Goal: Information Seeking & Learning: Learn about a topic

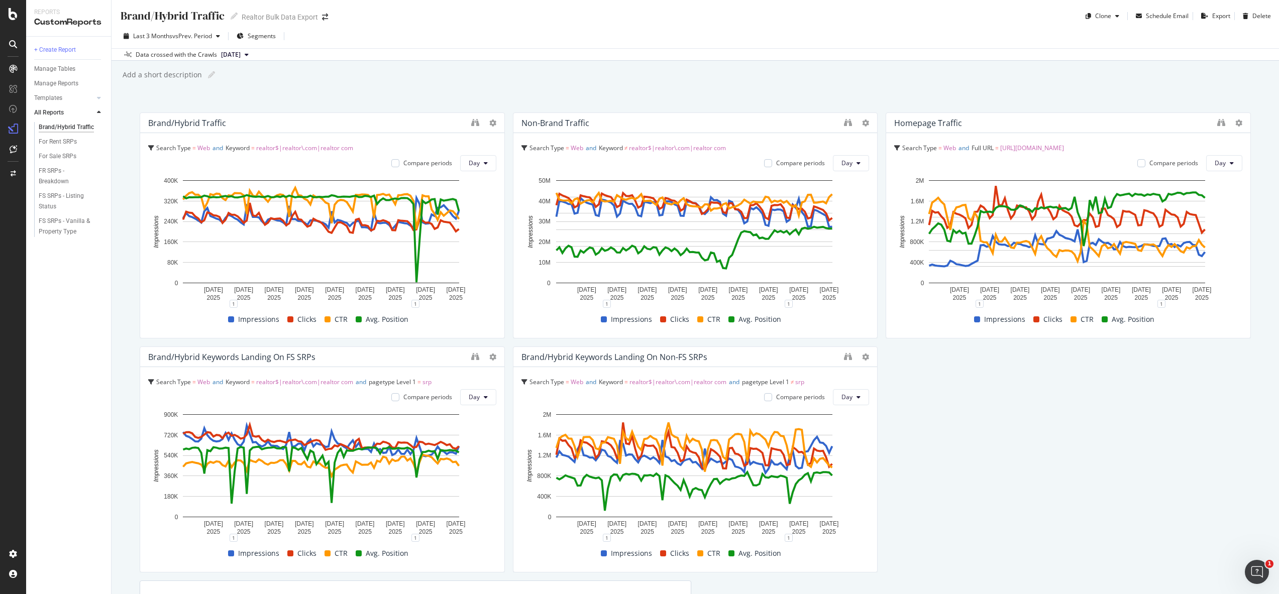
scroll to position [2, 0]
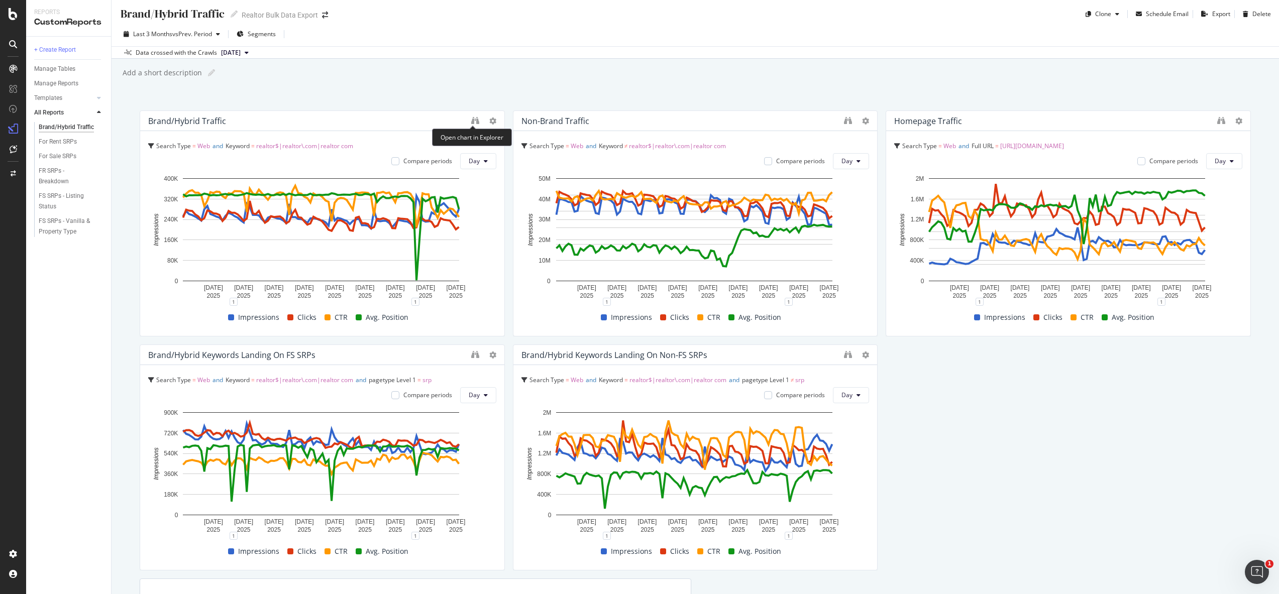
click at [477, 124] on div at bounding box center [483, 121] width 25 height 10
click at [474, 119] on icon "binoculars" at bounding box center [475, 121] width 8 height 8
click at [849, 69] on div "Add a short description Add a short description" at bounding box center [700, 72] width 1157 height 15
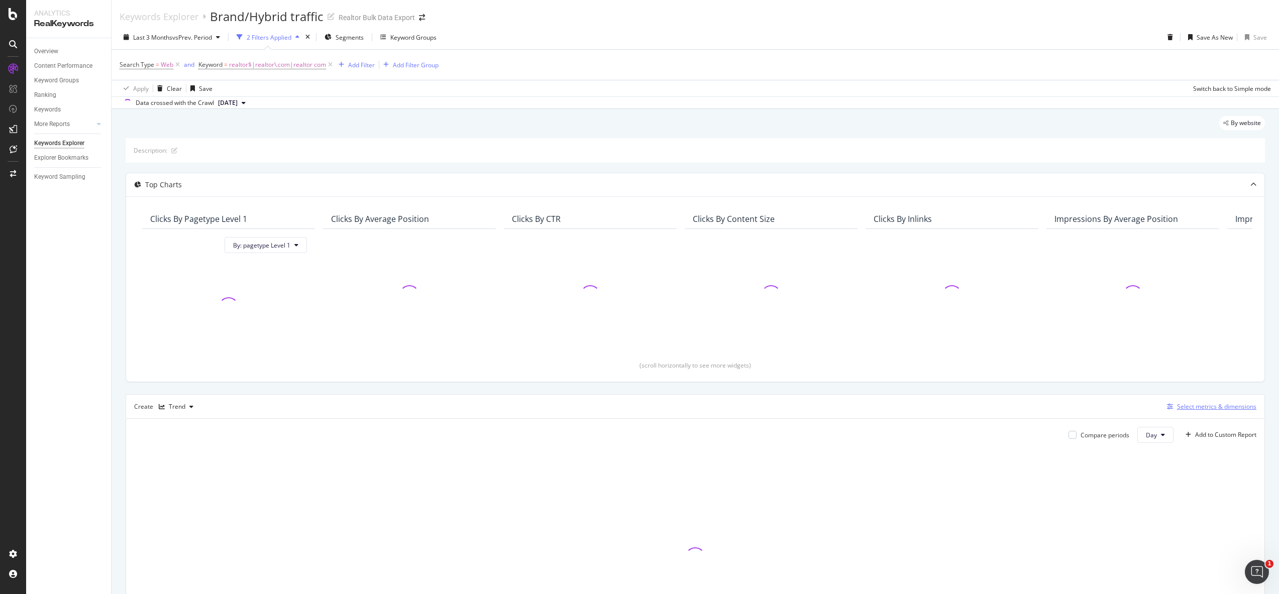
click at [1215, 407] on div "Select metrics & dimensions" at bounding box center [1216, 406] width 79 height 9
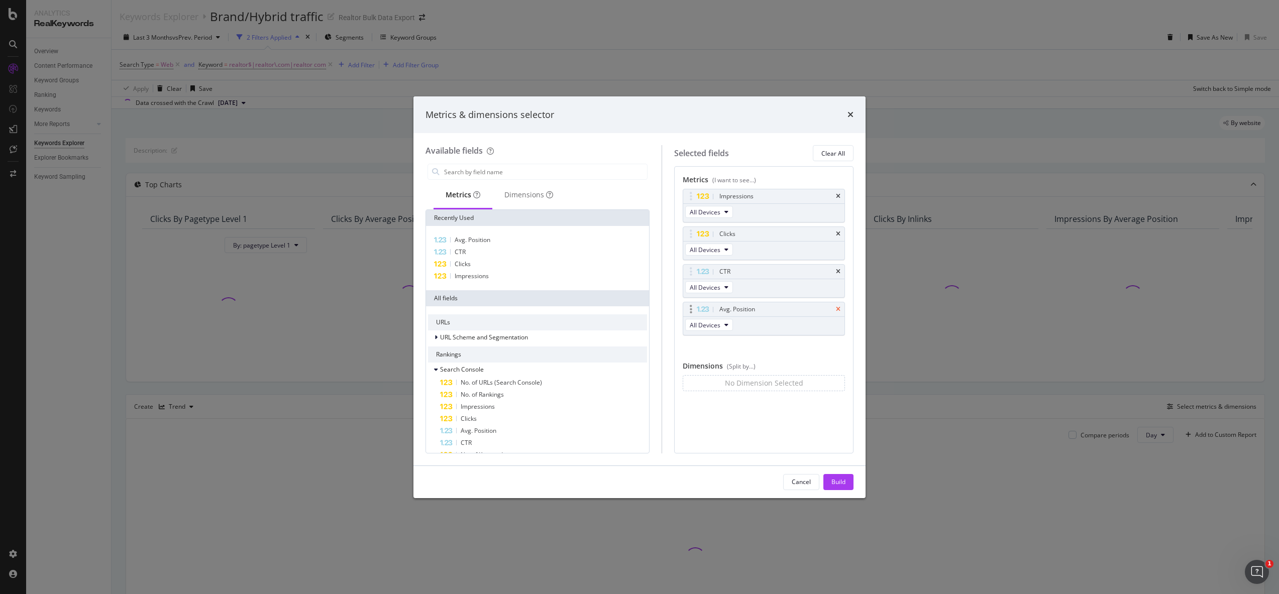
click at [839, 309] on icon "times" at bounding box center [838, 309] width 5 height 6
click at [837, 476] on div "Build" at bounding box center [838, 482] width 14 height 15
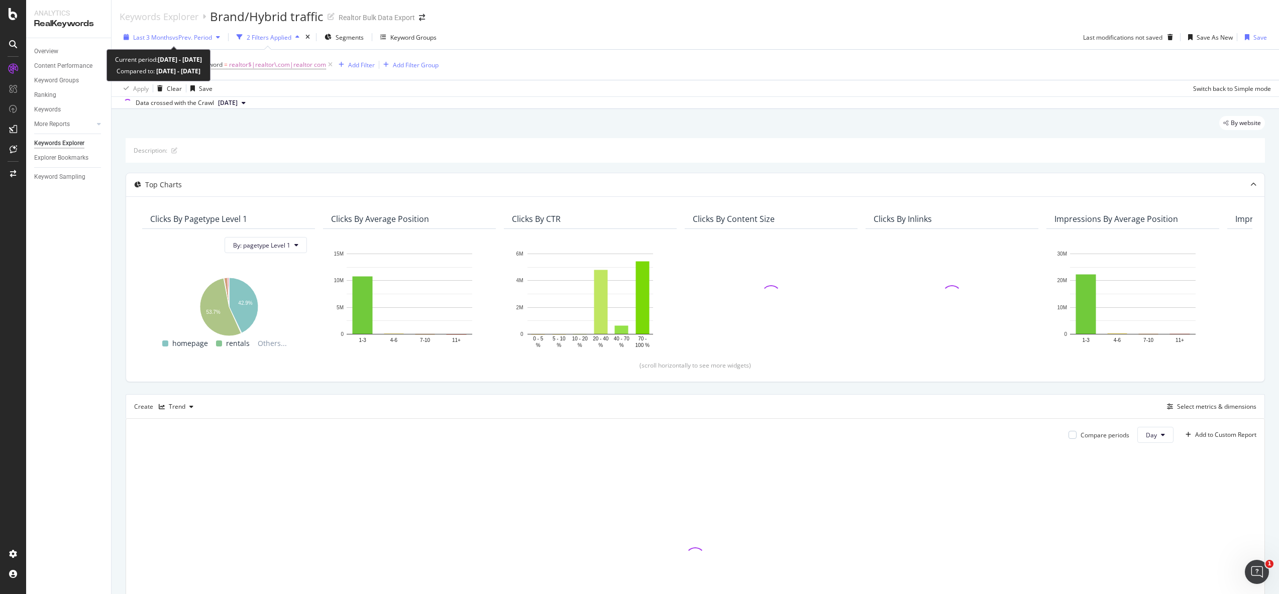
click at [184, 39] on span "vs Prev. Period" at bounding box center [192, 37] width 40 height 9
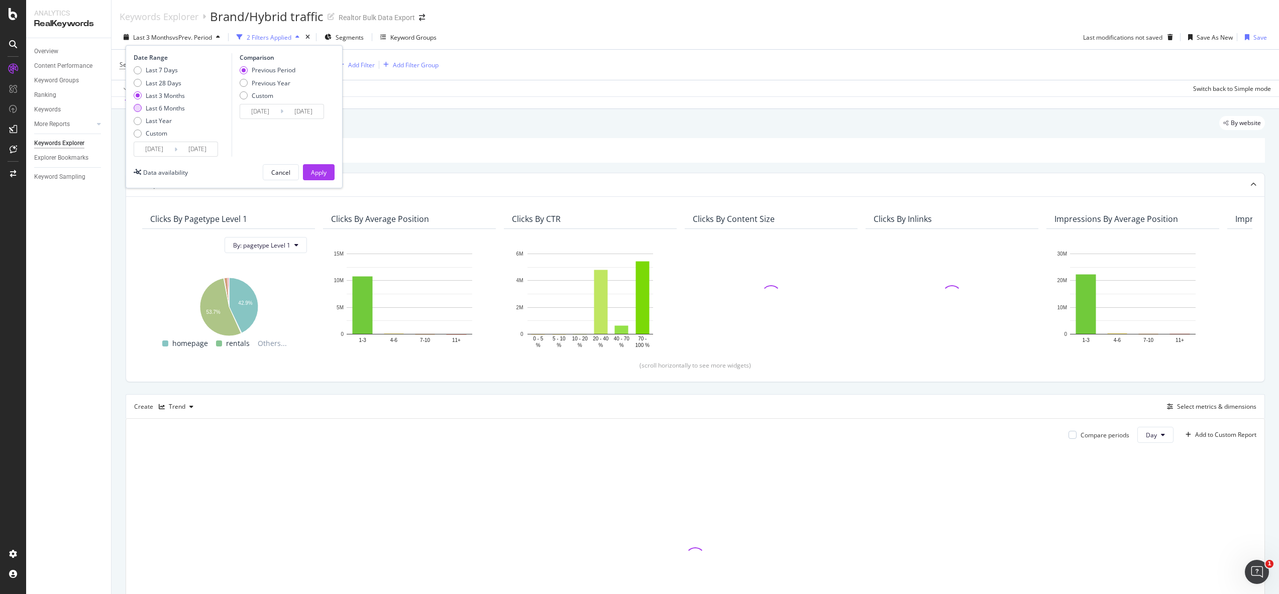
click at [162, 110] on div "Last 6 Months" at bounding box center [165, 108] width 39 height 9
type input "2025/04/13"
type input "2024/10/12"
type input "2025/04/12"
click at [164, 121] on div "Last Year" at bounding box center [159, 121] width 26 height 9
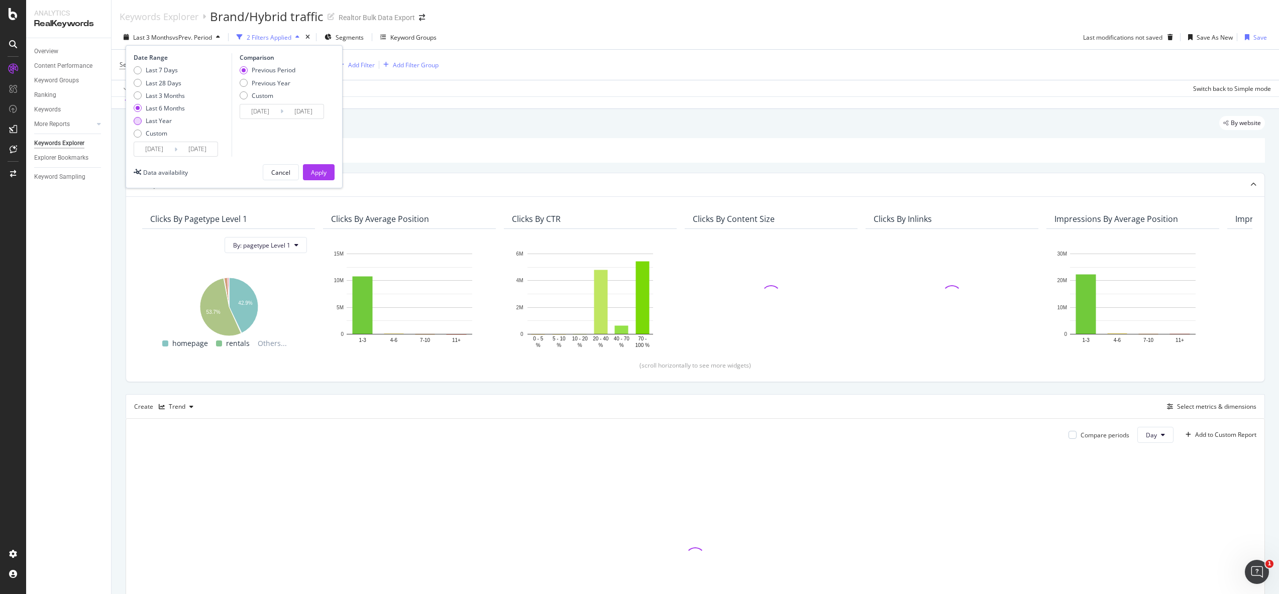
type input "2024/10/13"
type input "2023/10/14"
type input "2024/10/12"
click at [315, 170] on div "Apply" at bounding box center [319, 172] width 16 height 9
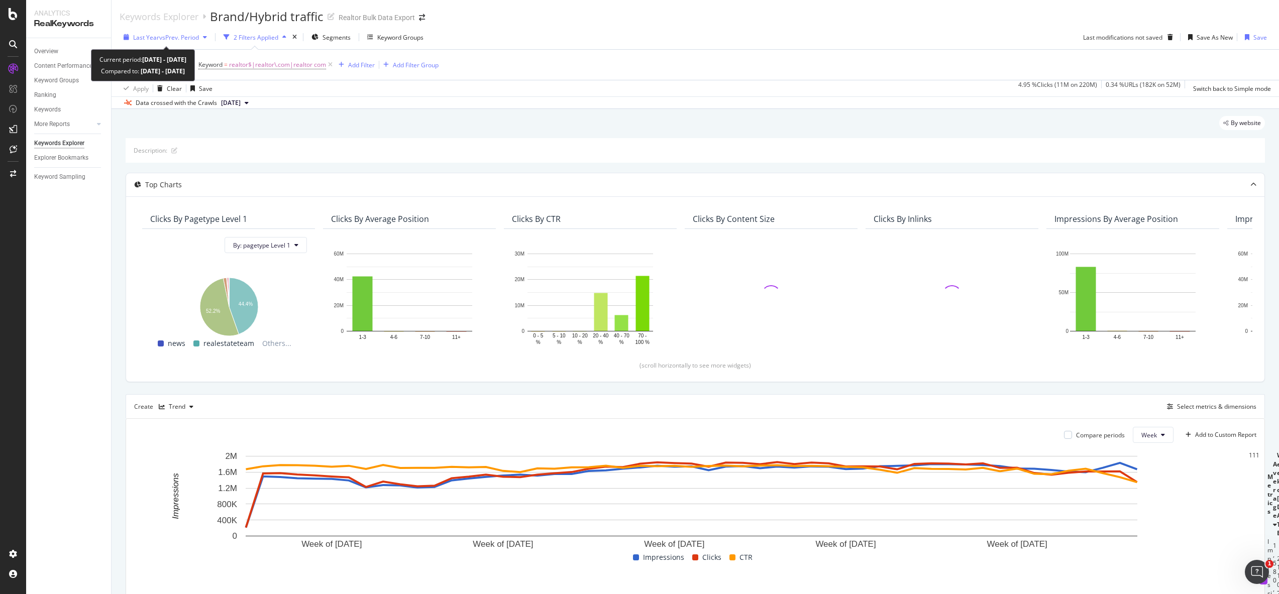
click at [166, 34] on span "vs Prev. Period" at bounding box center [179, 37] width 40 height 9
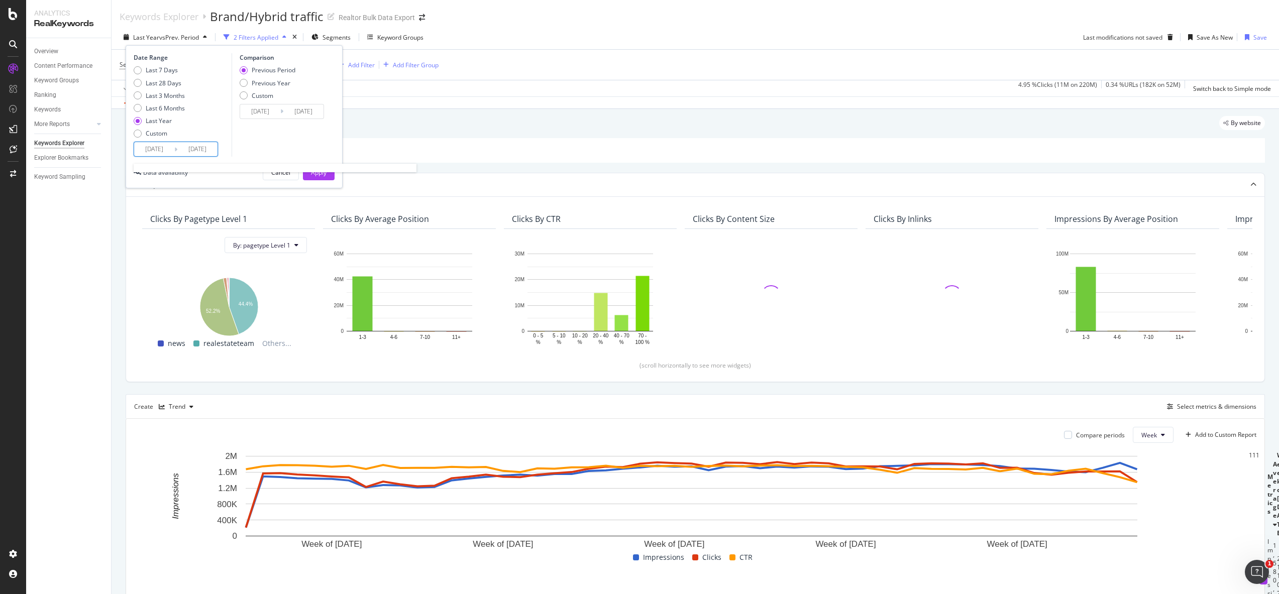
click at [157, 149] on input "2024/10/13" at bounding box center [154, 149] width 40 height 14
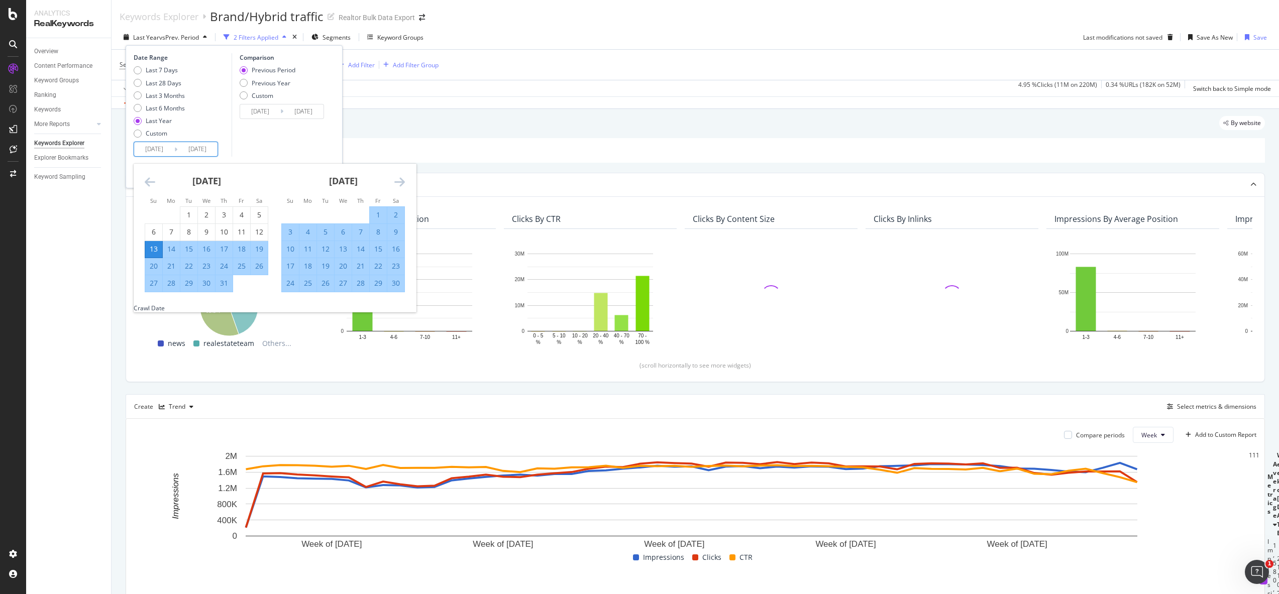
click at [171, 250] on div "14" at bounding box center [171, 249] width 17 height 10
type input "2024/10/14"
type input "2023/10/16"
type input "2024/10/13"
click at [275, 140] on div "Comparison Previous Period Previous Year Custom 2023/10/16 Navigate forward to …" at bounding box center [279, 104] width 95 height 103
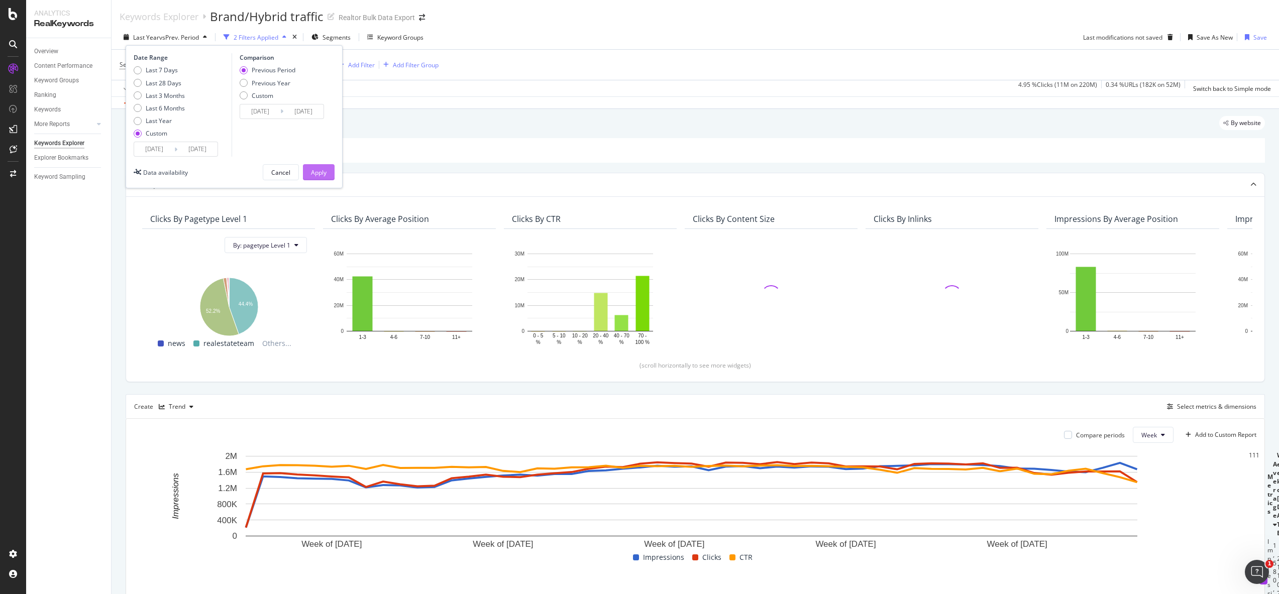
click at [322, 175] on div "Apply" at bounding box center [319, 172] width 16 height 9
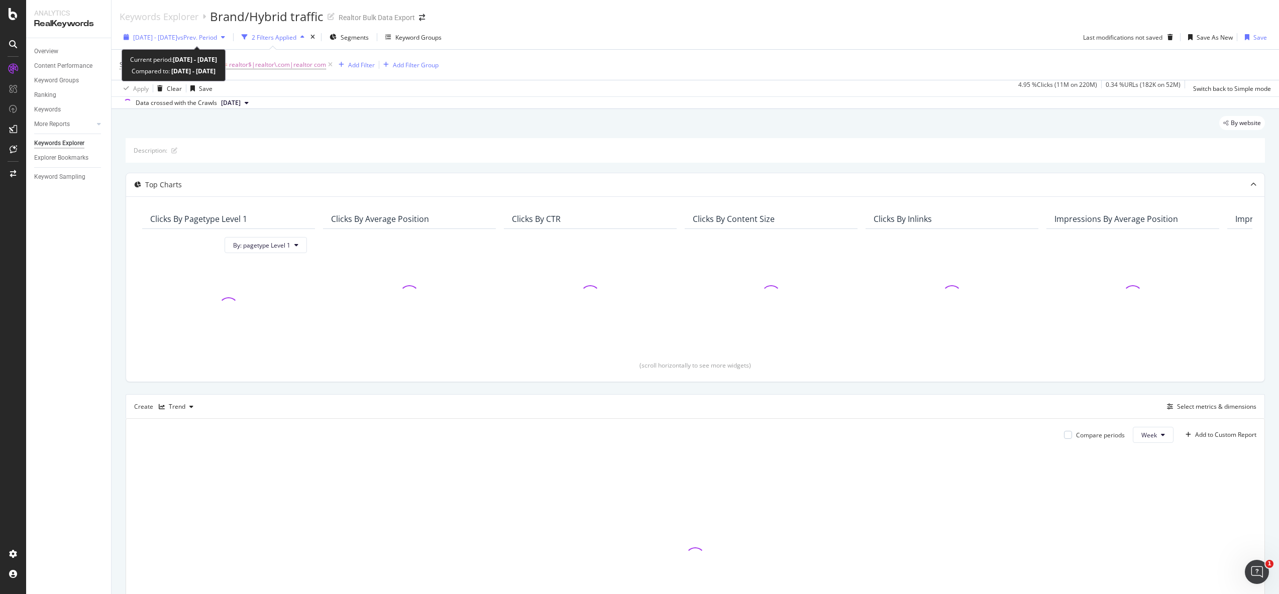
click at [229, 42] on div "2024 Oct. 14th - 2025 Oct. 12th vs Prev. Period" at bounding box center [175, 37] width 110 height 15
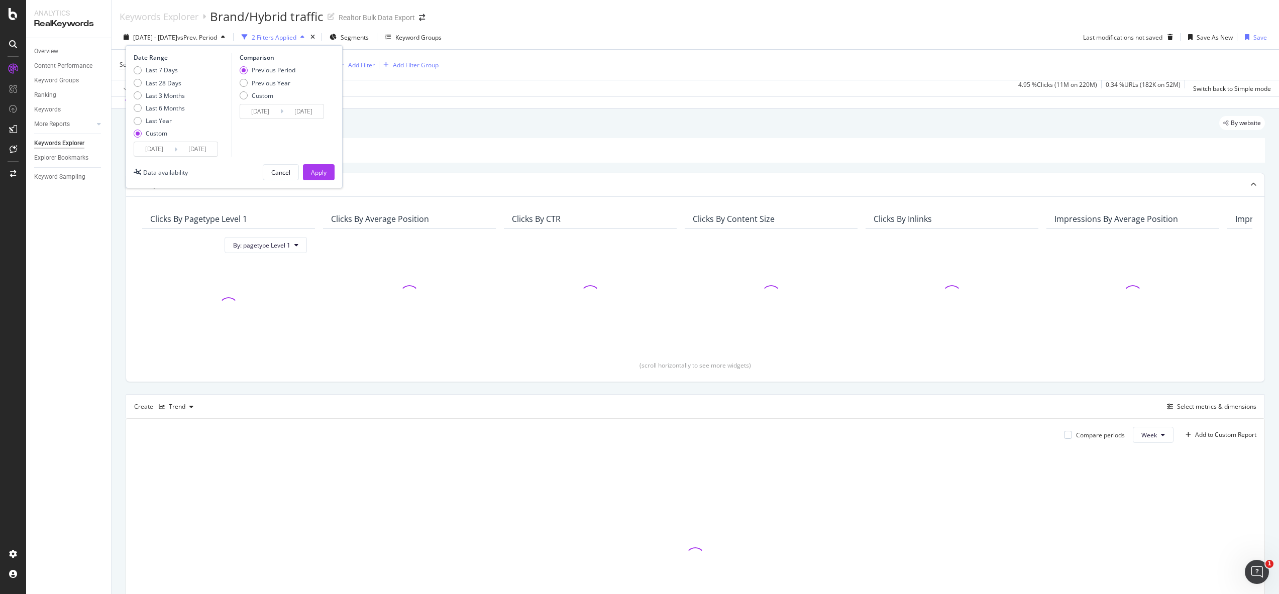
click at [203, 151] on input "2025/10/12" at bounding box center [197, 149] width 40 height 14
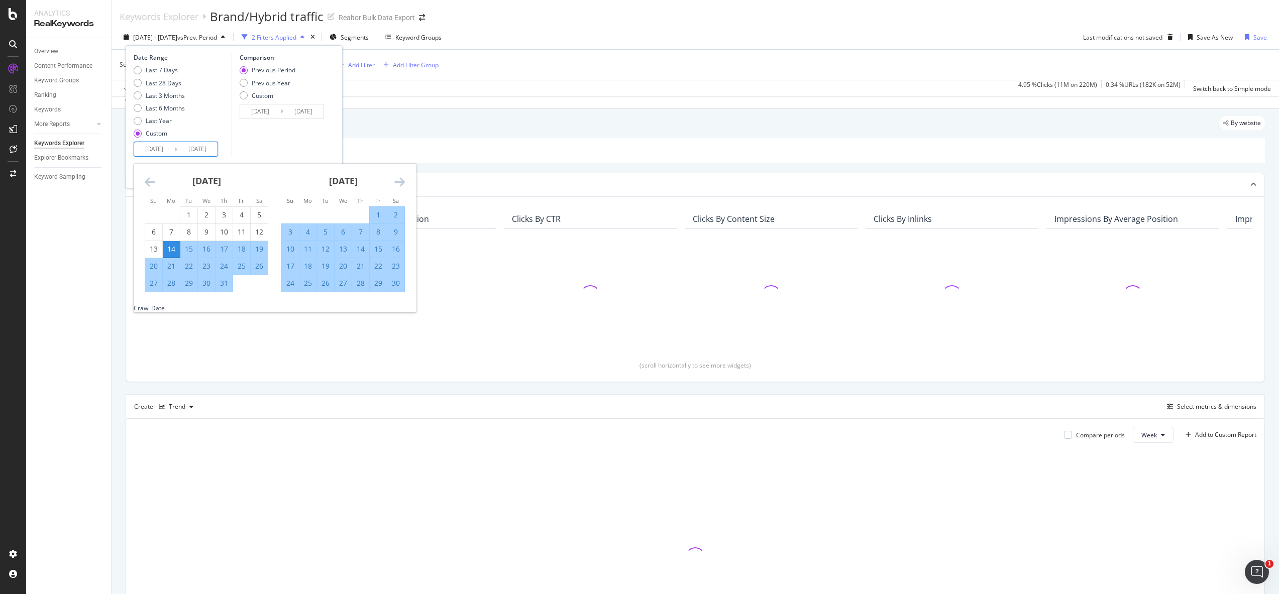
click at [400, 178] on icon "Move forward to switch to the next month." at bounding box center [399, 182] width 11 height 12
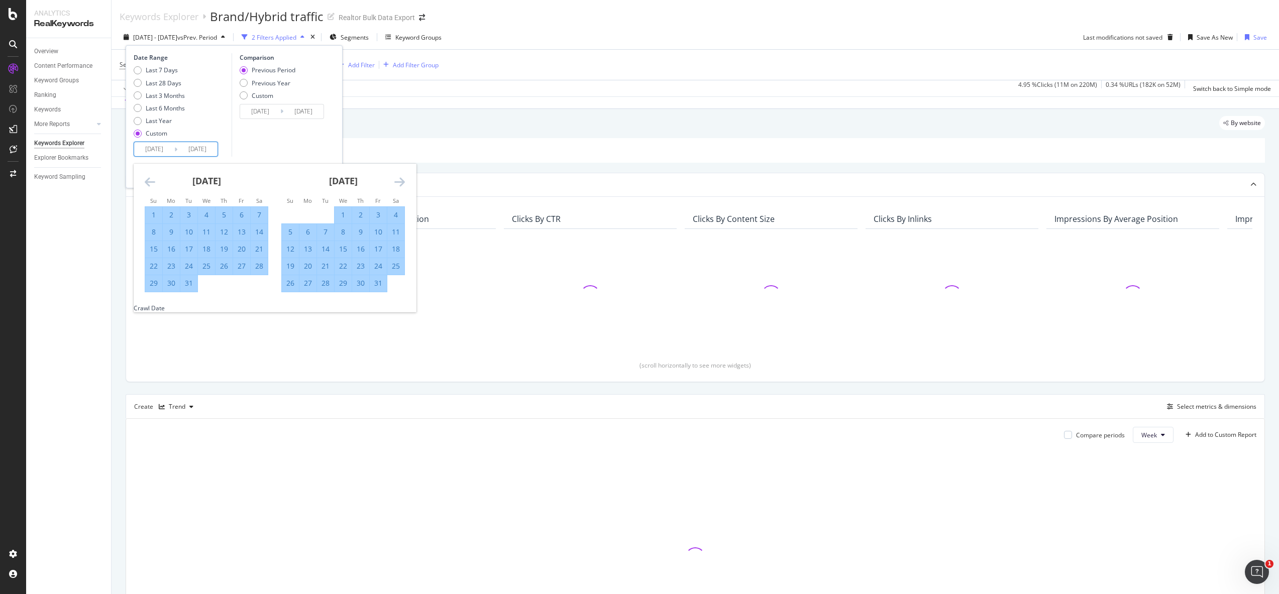
click at [400, 178] on icon "Move forward to switch to the next month." at bounding box center [399, 182] width 11 height 12
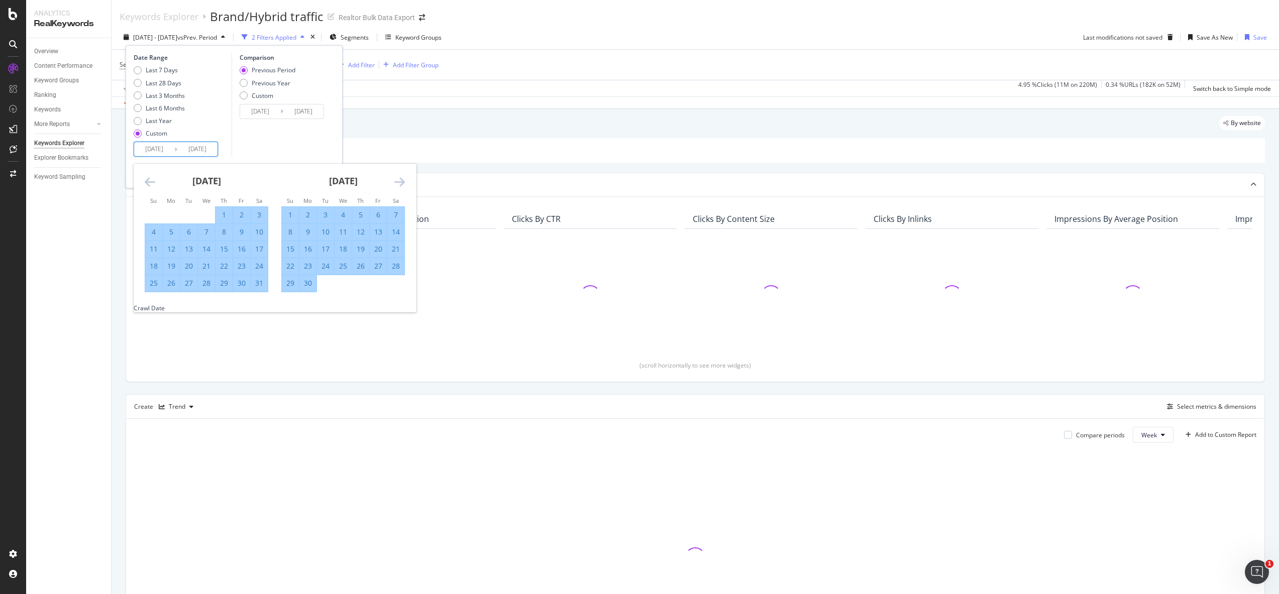
click at [400, 178] on icon "Move forward to switch to the next month." at bounding box center [399, 182] width 11 height 12
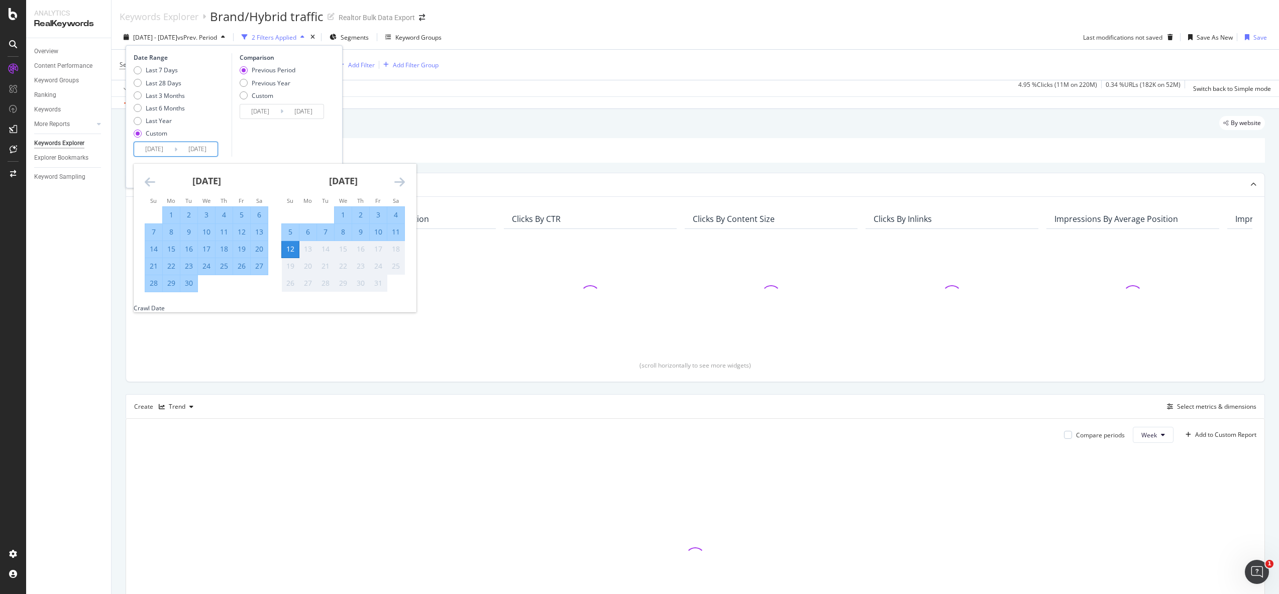
click at [548, 40] on div "2024 Oct. 14th - 2025 Oct. 12th vs Prev. Period 2 Filters Applied Segments Keyw…" at bounding box center [695, 39] width 1167 height 20
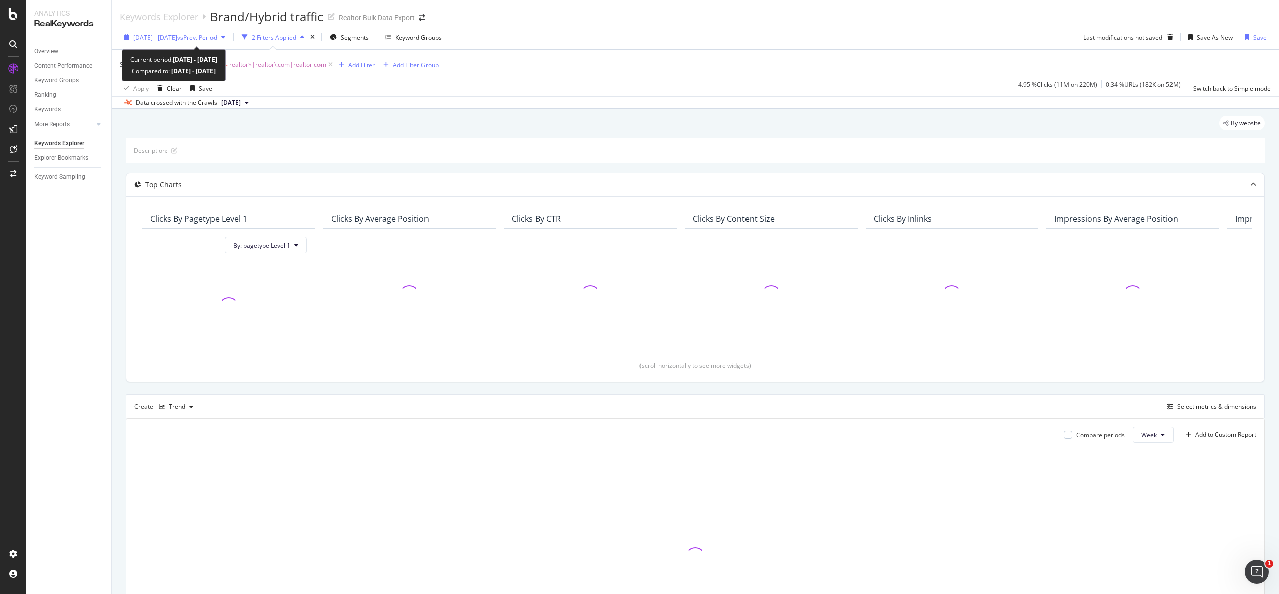
click at [217, 39] on span "vs Prev. Period" at bounding box center [197, 37] width 40 height 9
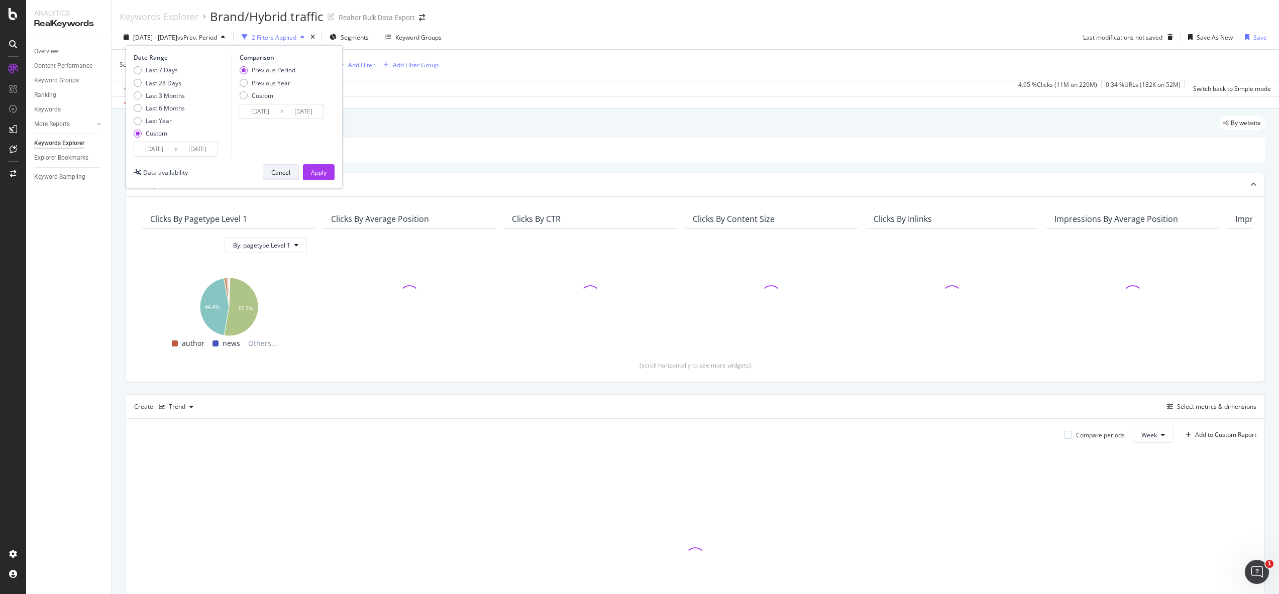
click at [270, 164] on button "Cancel" at bounding box center [281, 172] width 36 height 16
